Goal: Task Accomplishment & Management: Complete application form

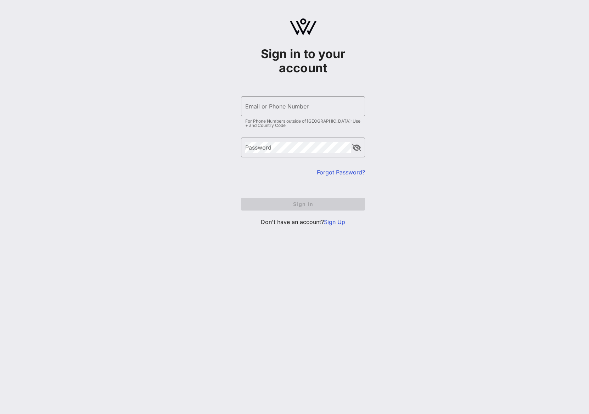
click at [340, 223] on link "Sign Up" at bounding box center [334, 221] width 21 height 7
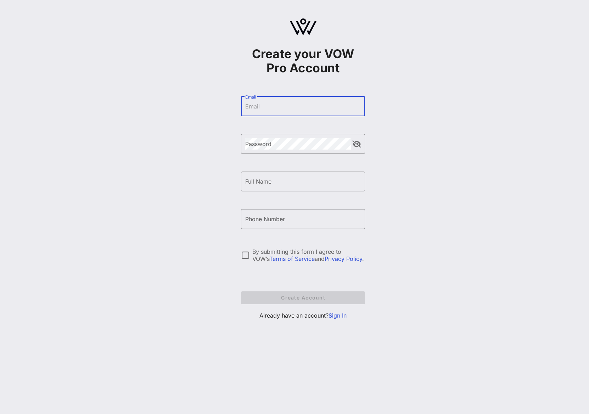
click at [275, 105] on input "Email" at bounding box center [303, 106] width 116 height 11
type input "austin.tooley@kkr.com"
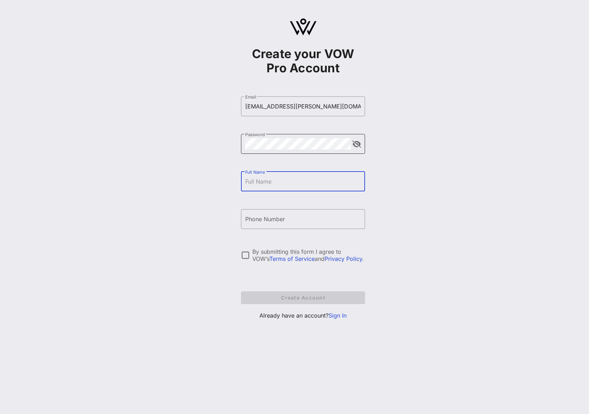
click at [360, 145] on button "append icon" at bounding box center [356, 144] width 9 height 7
type input "A Tooley"
click at [292, 218] on input "Phone Number" at bounding box center [303, 218] width 116 height 11
click at [190, 277] on div "Create your VOW Pro Account ​ Email austin.tooley@kkr.com ​ Password ​ Full Nam…" at bounding box center [303, 172] width 572 height 344
click at [245, 257] on div at bounding box center [245, 255] width 12 height 12
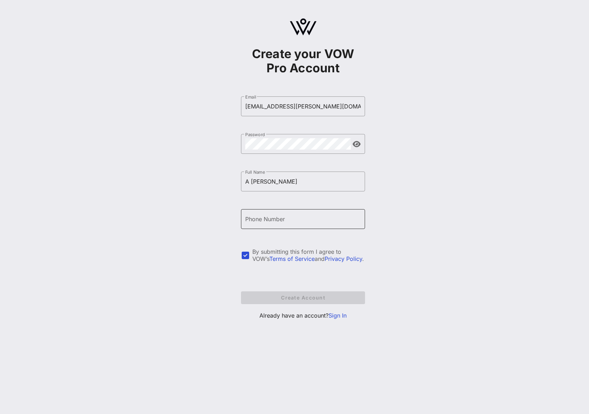
click at [277, 220] on input "Phone Number" at bounding box center [303, 218] width 116 height 11
type input "+19173363037"
click at [285, 298] on span "Create Account" at bounding box center [303, 298] width 113 height 6
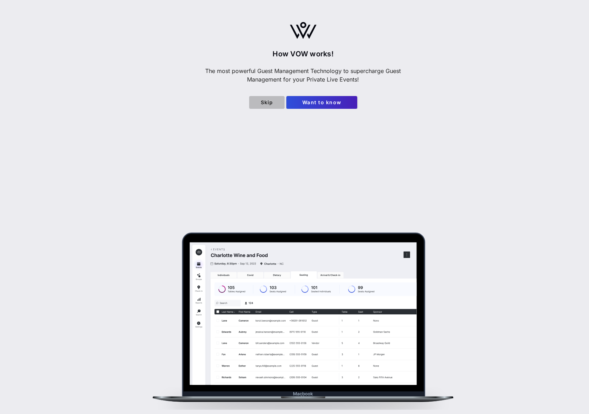
click at [265, 101] on span "Skip" at bounding box center [267, 102] width 24 height 6
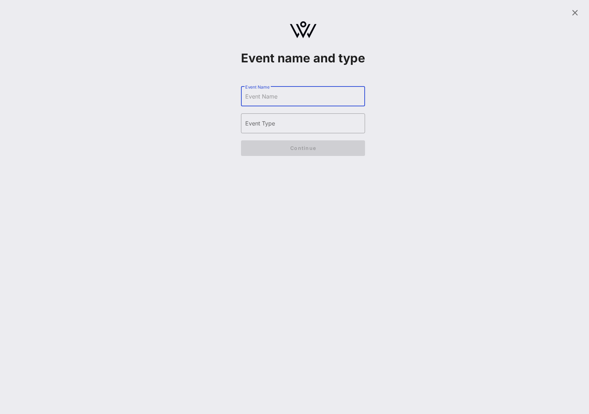
click at [303, 102] on input "Event Name" at bounding box center [303, 96] width 116 height 11
click at [231, 182] on div "Event name and type ​ Event Name ​ Event Type Continue" at bounding box center [303, 207] width 572 height 414
click at [576, 14] on icon at bounding box center [575, 13] width 9 height 9
